Goal: Answer question/provide support

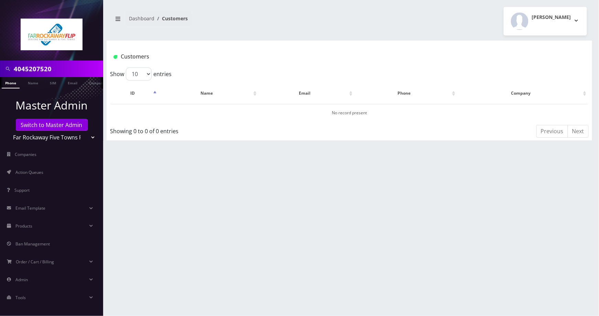
drag, startPoint x: 89, startPoint y: 136, endPoint x: 89, endPoint y: 140, distance: 4.8
click at [89, 136] on select "Teltik Production My Link Mobile VennMobile Unlimited Advanced LTE [PERSON_NAME…" at bounding box center [52, 137] width 88 height 13
select select "1"
click at [8, 131] on select "Teltik Production My Link Mobile VennMobile Unlimited Advanced LTE [PERSON_NAME…" at bounding box center [52, 137] width 88 height 13
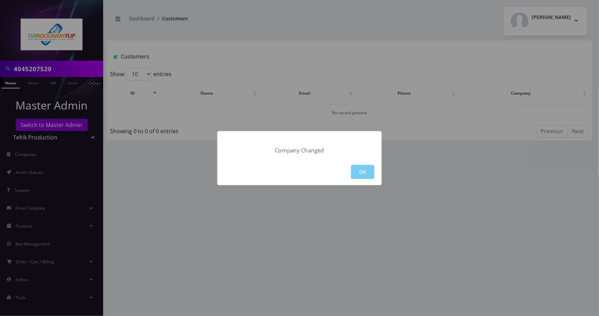
click at [357, 169] on button "OK" at bounding box center [362, 172] width 23 height 14
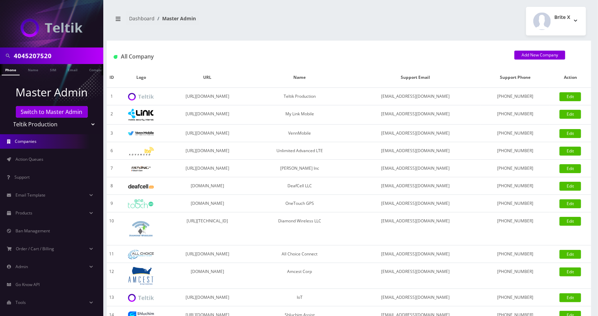
click at [7, 69] on link "Phone" at bounding box center [11, 69] width 18 height 11
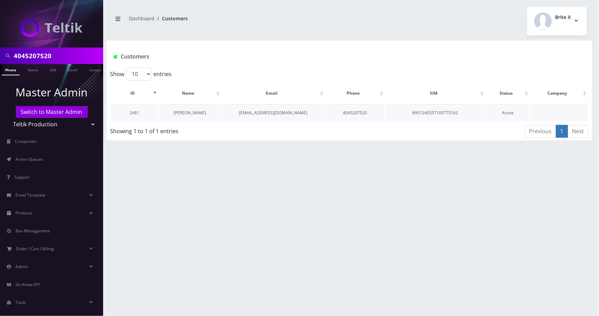
click at [189, 111] on link "James Wilson" at bounding box center [190, 113] width 32 height 6
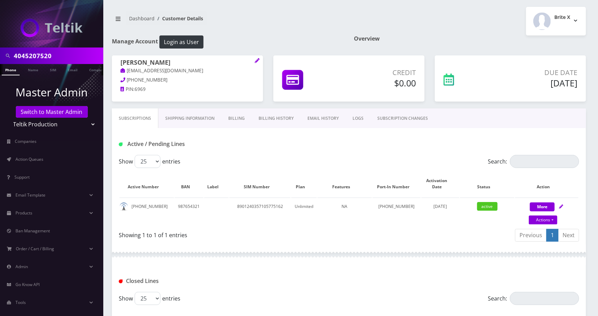
click at [86, 122] on select "Teltik Production My Link Mobile VennMobile Unlimited Advanced LTE [PERSON_NAME…" at bounding box center [52, 124] width 88 height 13
select select "24"
click at [8, 118] on select "Teltik Production My Link Mobile VennMobile Unlimited Advanced LTE [PERSON_NAME…" at bounding box center [52, 124] width 88 height 13
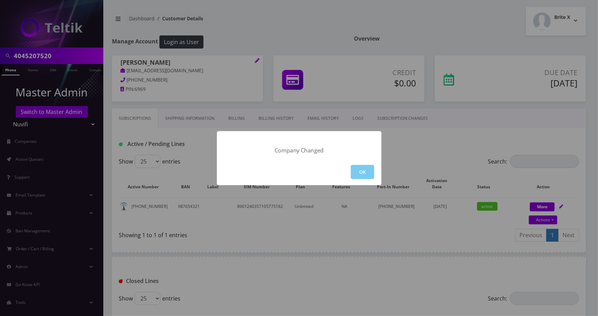
click at [359, 166] on button "OK" at bounding box center [362, 172] width 23 height 14
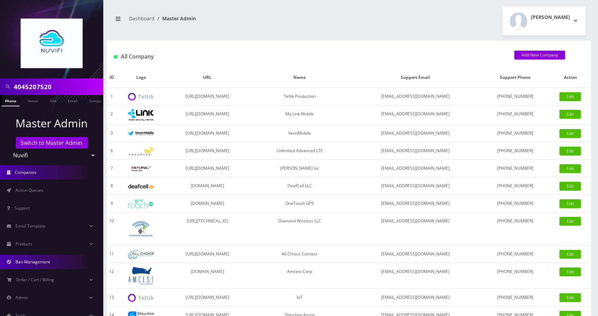
scroll to position [158, 0]
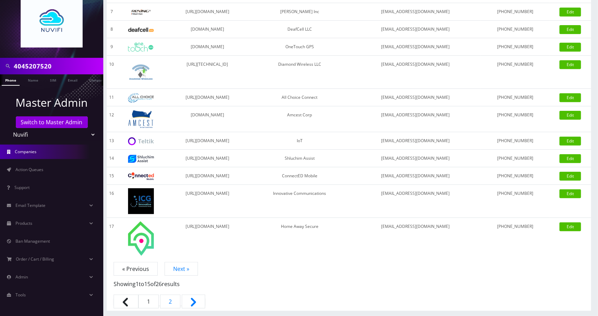
click at [87, 137] on select "Teltik Production My Link Mobile VennMobile Unlimited Advanced LTE [PERSON_NAME…" at bounding box center [52, 134] width 88 height 13
select select "23"
click at [8, 128] on select "Teltik Production My Link Mobile VennMobile Unlimited Advanced LTE [PERSON_NAME…" at bounding box center [52, 134] width 88 height 13
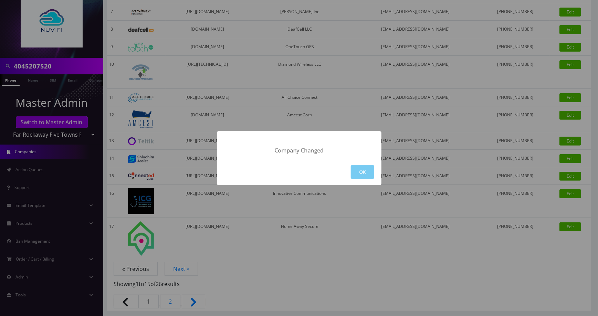
click at [365, 172] on button "OK" at bounding box center [362, 172] width 23 height 14
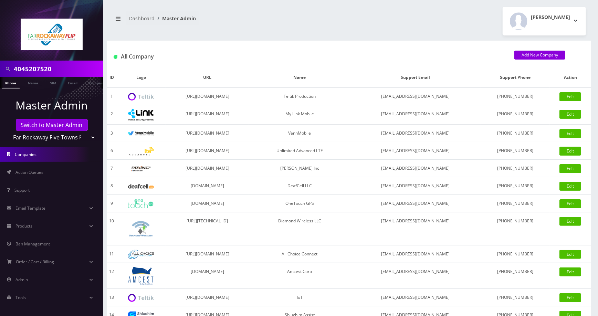
click at [63, 68] on input "4045207520" at bounding box center [58, 68] width 88 height 13
paste input "9294864683"
type input "9294864683"
click at [11, 79] on link "Phone" at bounding box center [11, 82] width 18 height 11
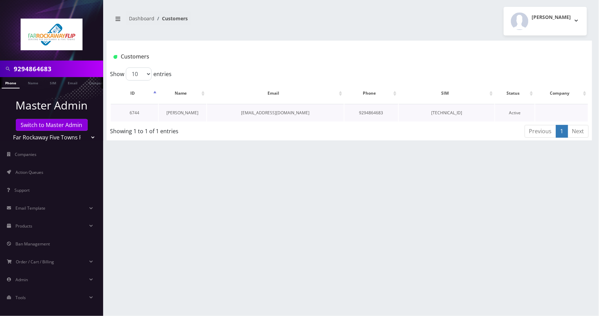
click at [186, 112] on link "henny figa" at bounding box center [183, 113] width 32 height 6
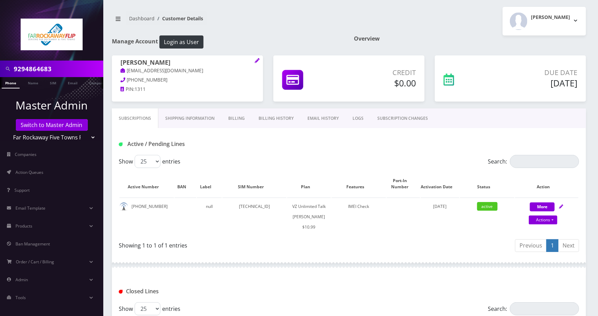
click at [280, 119] on link "Billing History" at bounding box center [276, 118] width 49 height 20
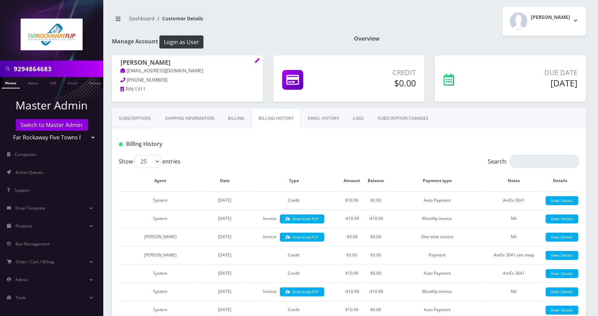
click at [145, 120] on link "Subscriptions" at bounding box center [135, 118] width 46 height 20
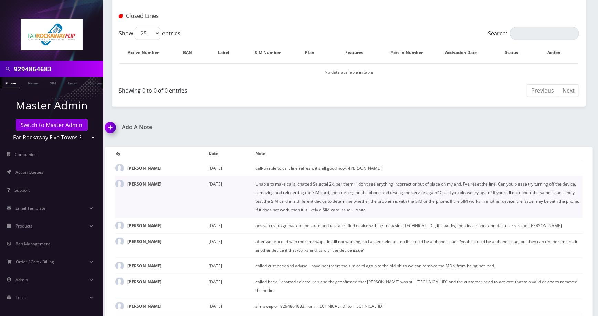
click at [118, 136] on img at bounding box center [112, 130] width 20 height 20
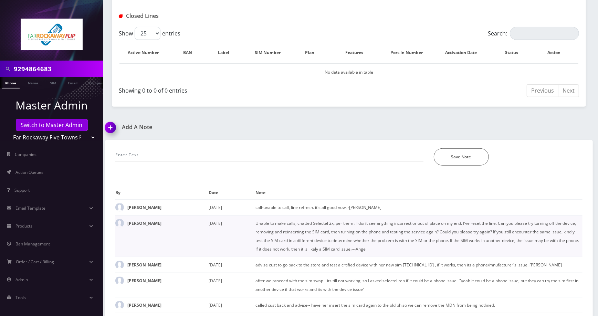
scroll to position [370, 0]
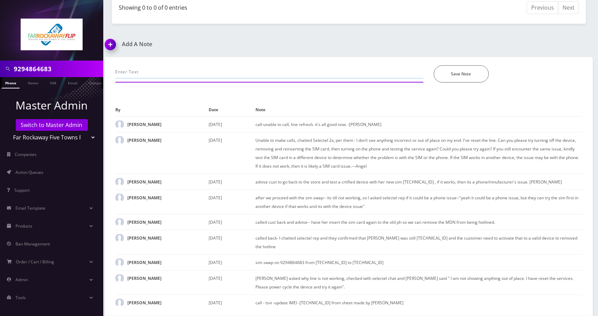
click at [219, 70] on input "text" at bounding box center [269, 71] width 308 height 13
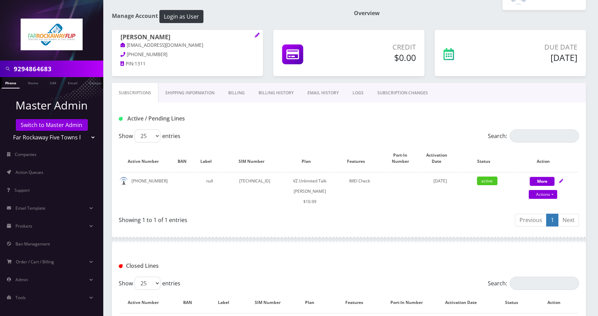
drag, startPoint x: 280, startPoint y: 90, endPoint x: 313, endPoint y: 104, distance: 35.5
click at [280, 90] on link "Billing History" at bounding box center [276, 93] width 49 height 20
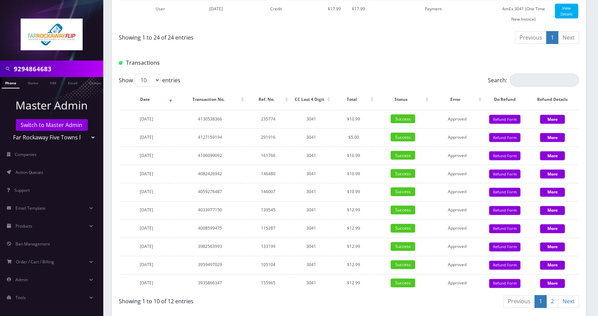
scroll to position [989, 0]
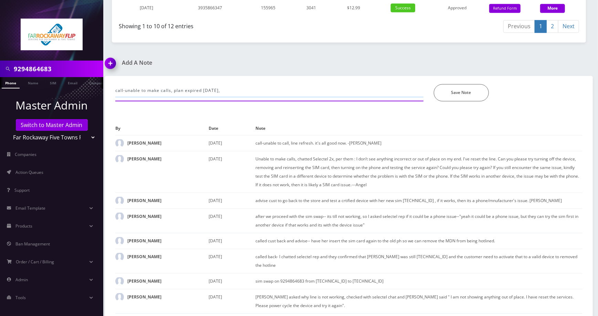
click at [280, 97] on input "call-unable to make calls, plan expired yesterday," at bounding box center [269, 90] width 308 height 13
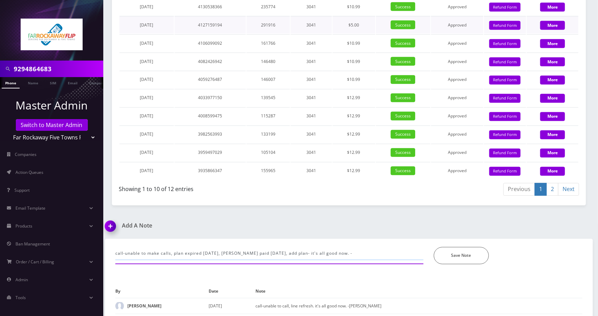
scroll to position [1140, 0]
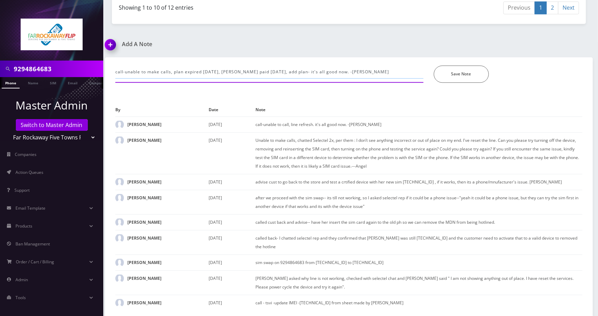
type input "call-unable to make calls, plan expired yesterday, bill paid sept.01, add plan-…"
click at [459, 65] on div "call-unable to make calls, plan expired yesterday, bill paid sept.01, add plan-…" at bounding box center [348, 69] width 477 height 25
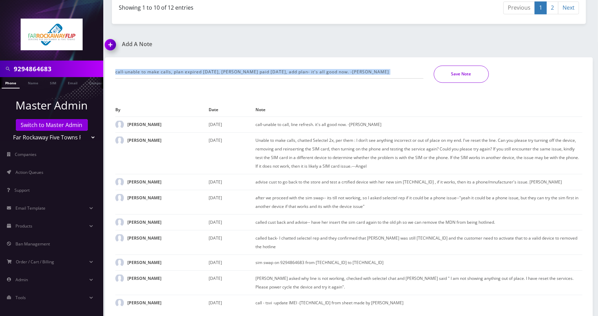
click at [464, 66] on button "Save Note" at bounding box center [461, 73] width 55 height 17
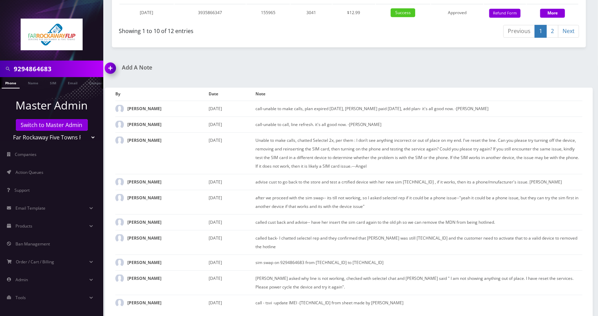
scroll to position [1116, 0]
click at [67, 63] on input "9294864683" at bounding box center [58, 68] width 88 height 13
paste input "3474775604"
type input "3474775604"
click at [8, 84] on link "Phone" at bounding box center [11, 82] width 18 height 11
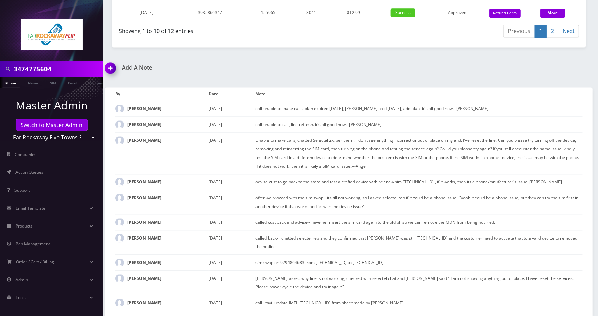
scroll to position [0, 3]
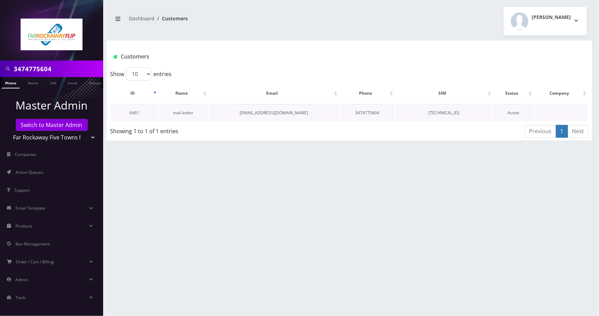
click at [183, 111] on link "mali kotler" at bounding box center [183, 113] width 20 height 6
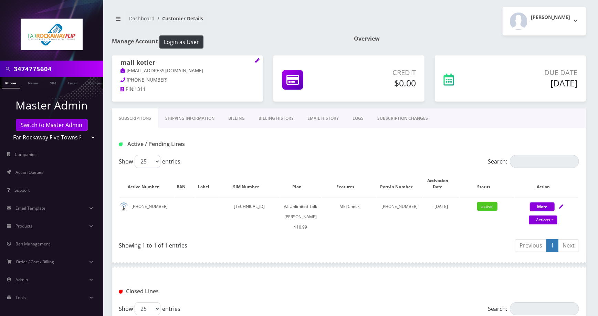
click at [286, 115] on link "Billing History" at bounding box center [276, 118] width 49 height 20
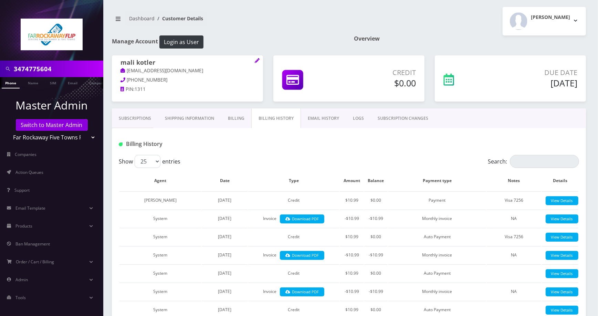
click at [135, 116] on link "Subscriptions" at bounding box center [135, 118] width 46 height 20
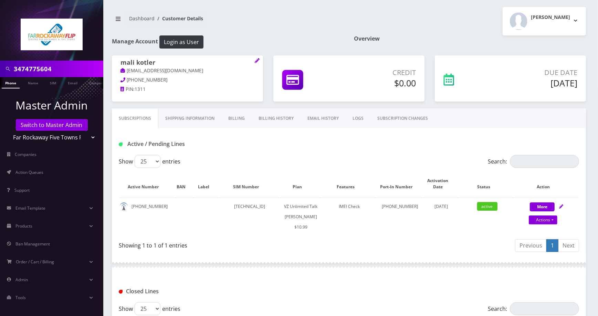
scroll to position [167, 0]
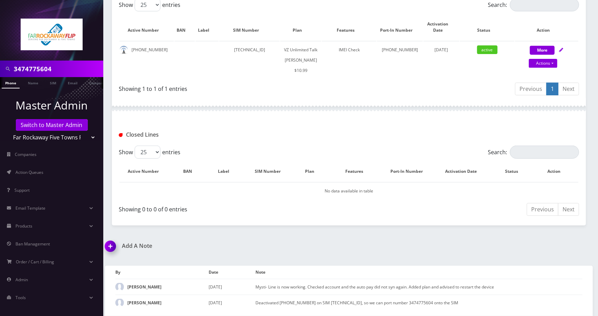
click at [114, 246] on img at bounding box center [112, 248] width 20 height 20
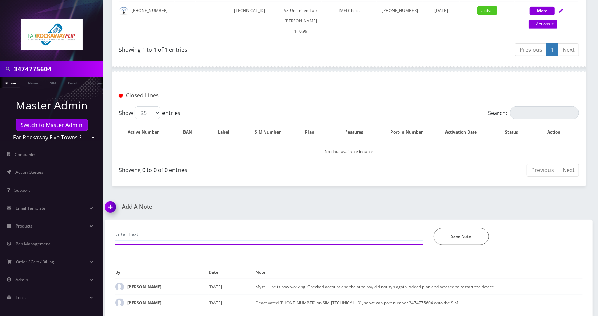
click at [161, 231] on input "text" at bounding box center [269, 234] width 308 height 13
type input "as per [PERSON_NAME] "restore the service" , add plan. It's all good now. -[PER…"
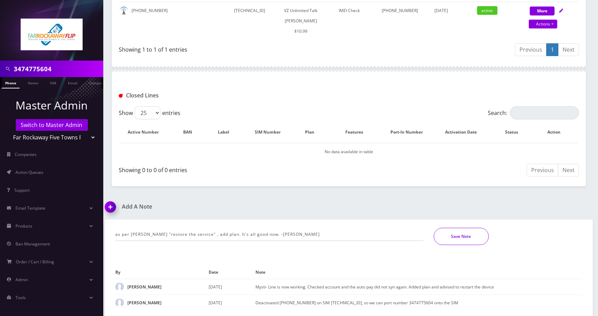
click at [453, 235] on button "Save Note" at bounding box center [461, 236] width 55 height 17
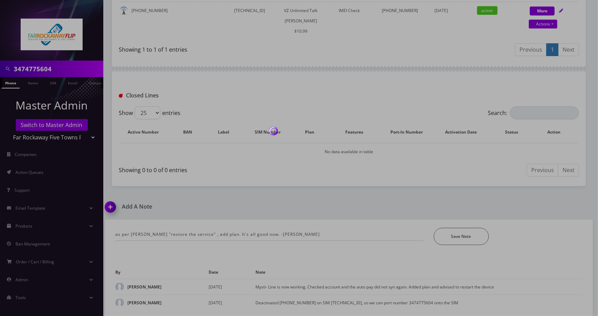
scroll to position [183, 0]
